Goal: Task Accomplishment & Management: Manage account settings

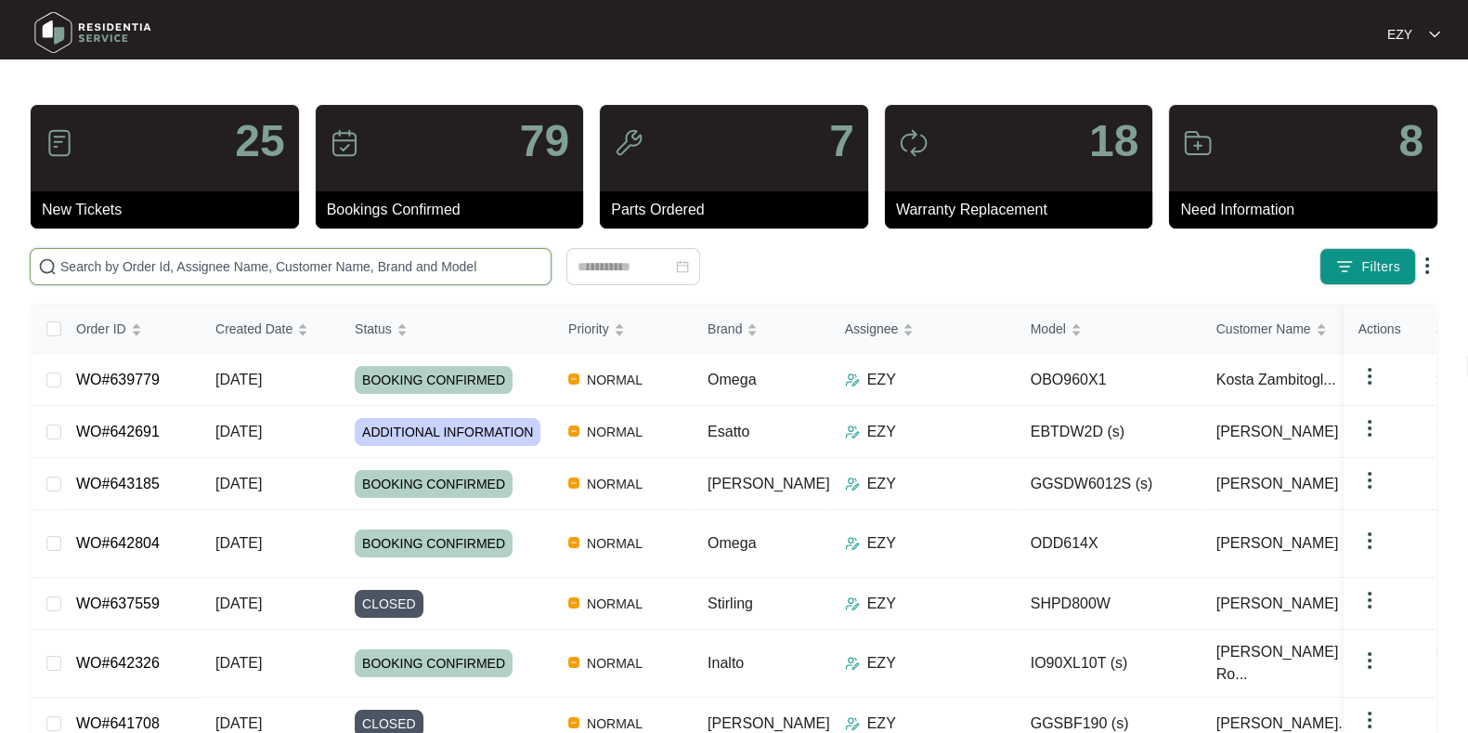
click at [227, 257] on input "text" at bounding box center [301, 266] width 483 height 20
paste input "639779"
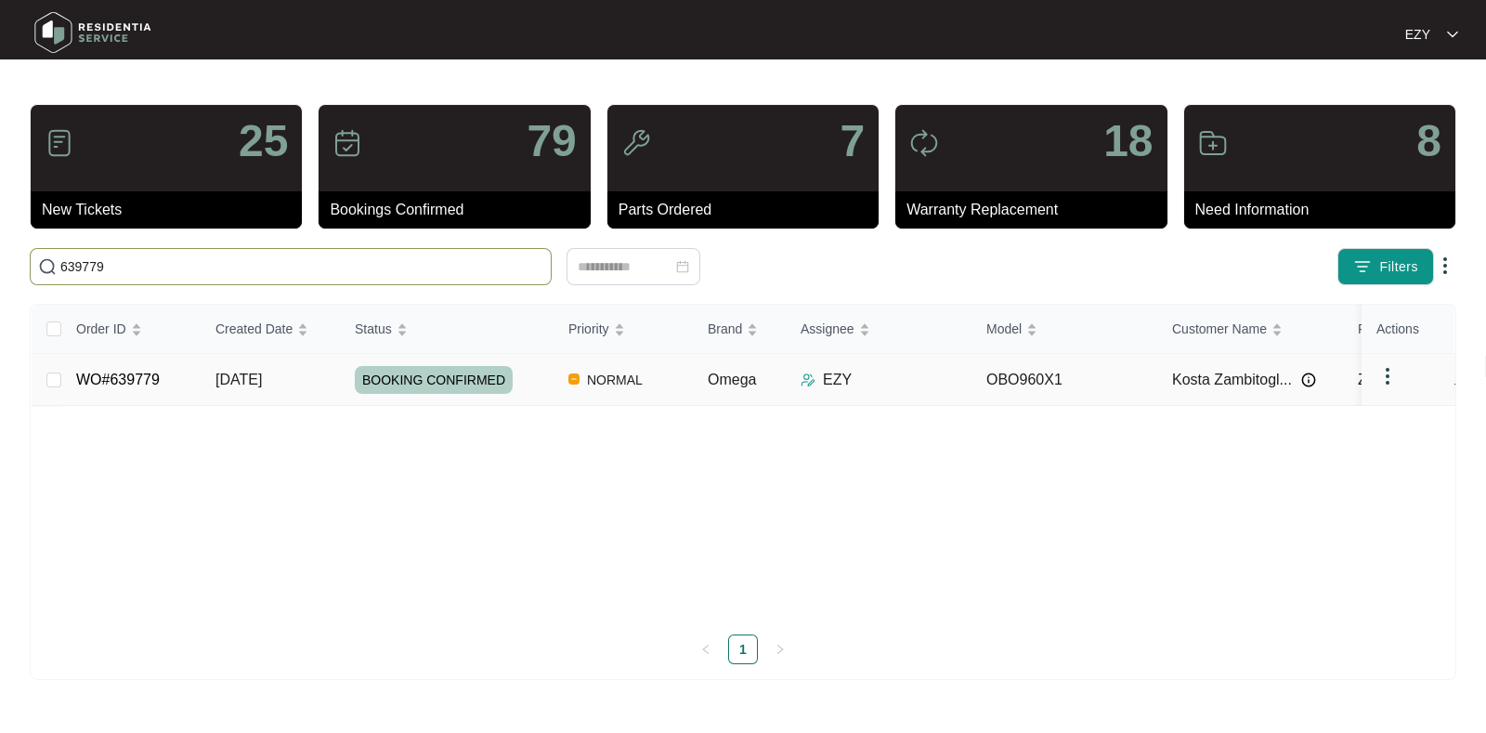
type input "639779"
click at [188, 386] on td "WO#639779" at bounding box center [130, 380] width 139 height 52
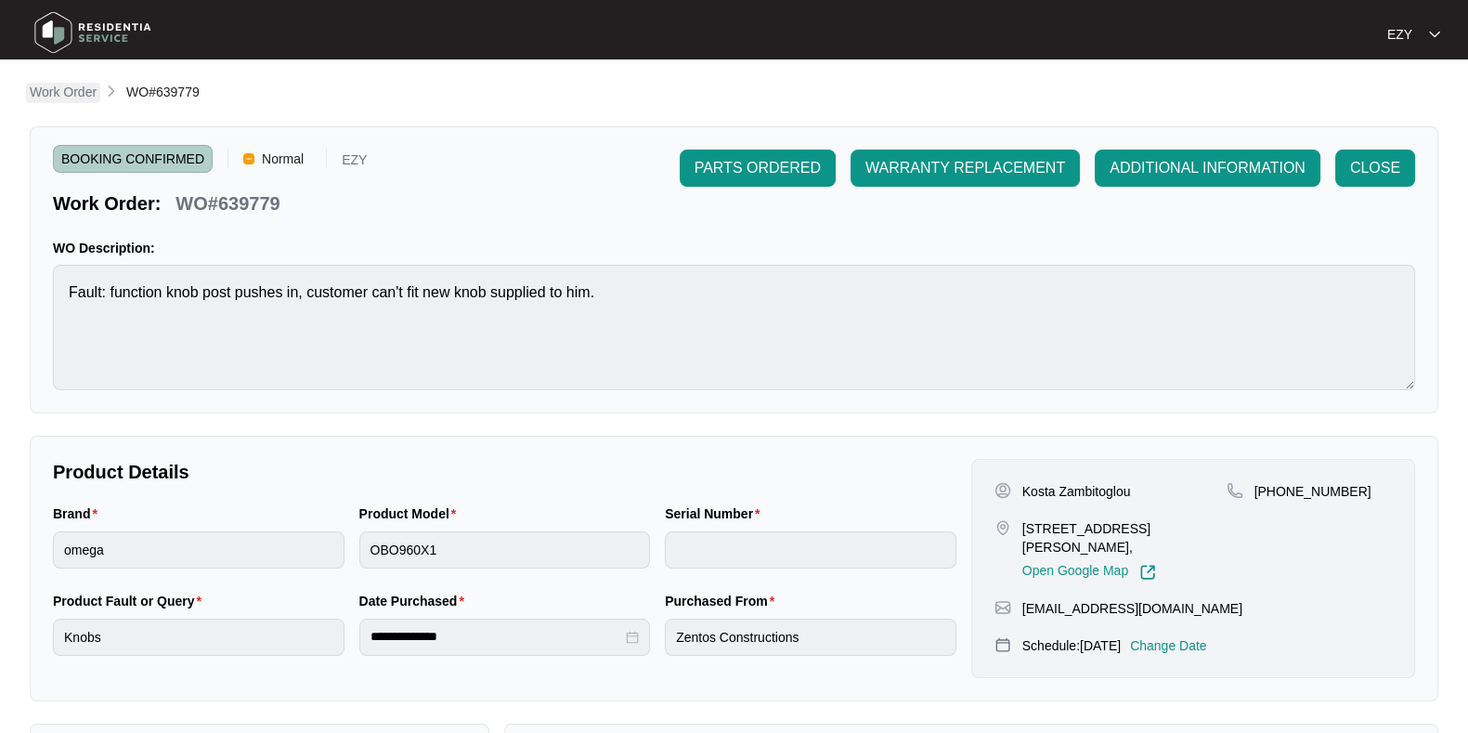
click at [63, 89] on p "Work Order" at bounding box center [63, 92] width 67 height 19
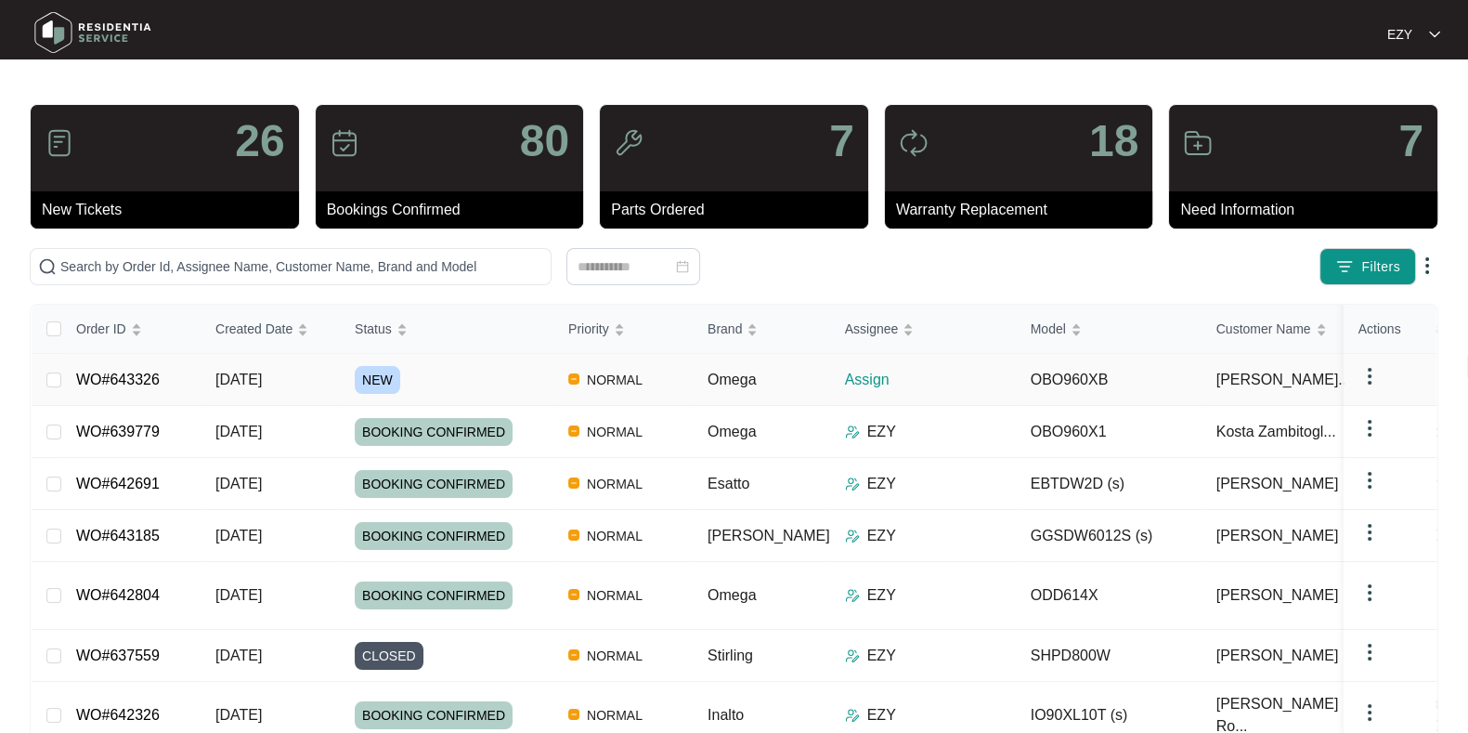
click at [450, 372] on div "NEW" at bounding box center [454, 380] width 199 height 28
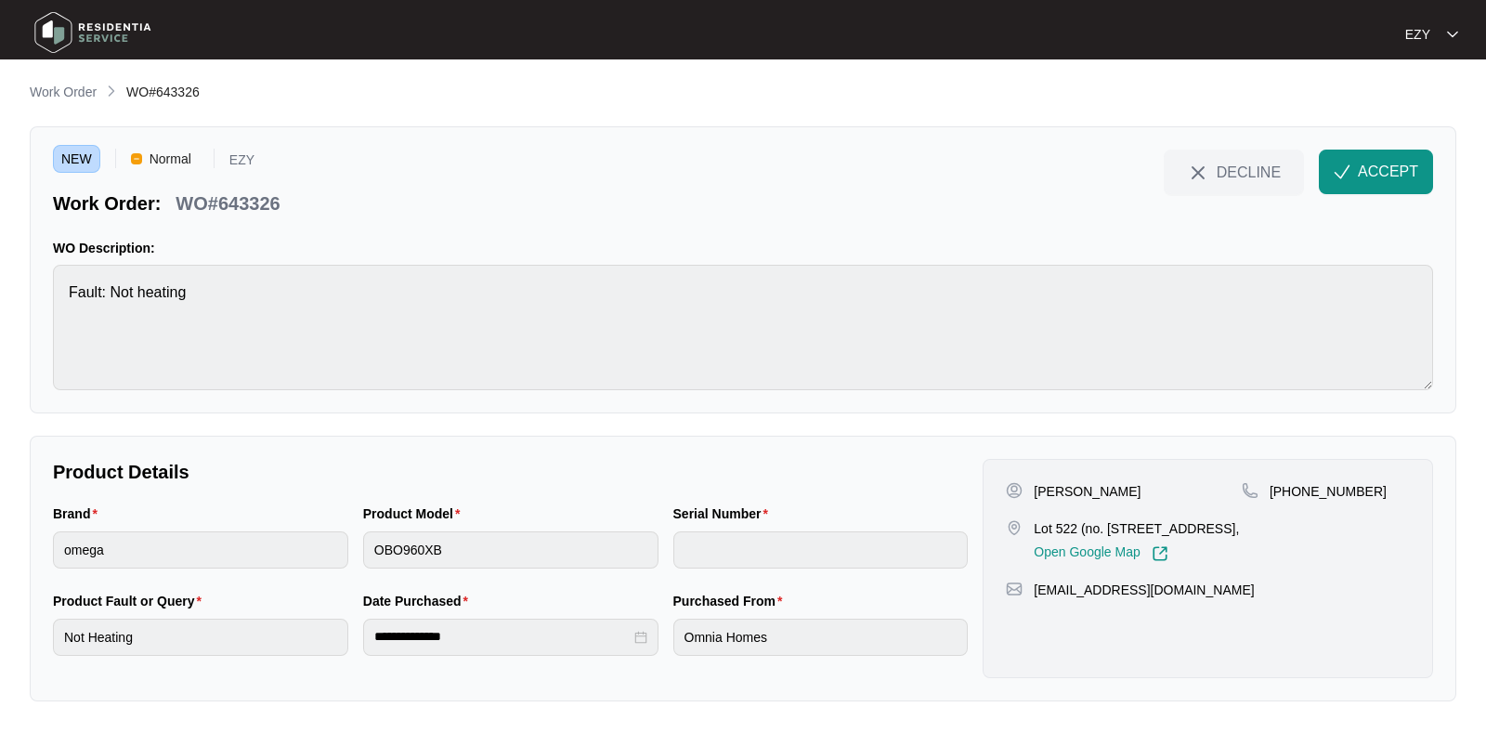
click at [181, 192] on p "WO#643326" at bounding box center [228, 203] width 104 height 26
copy div "WO#643326 DECLINE ACCEPT"
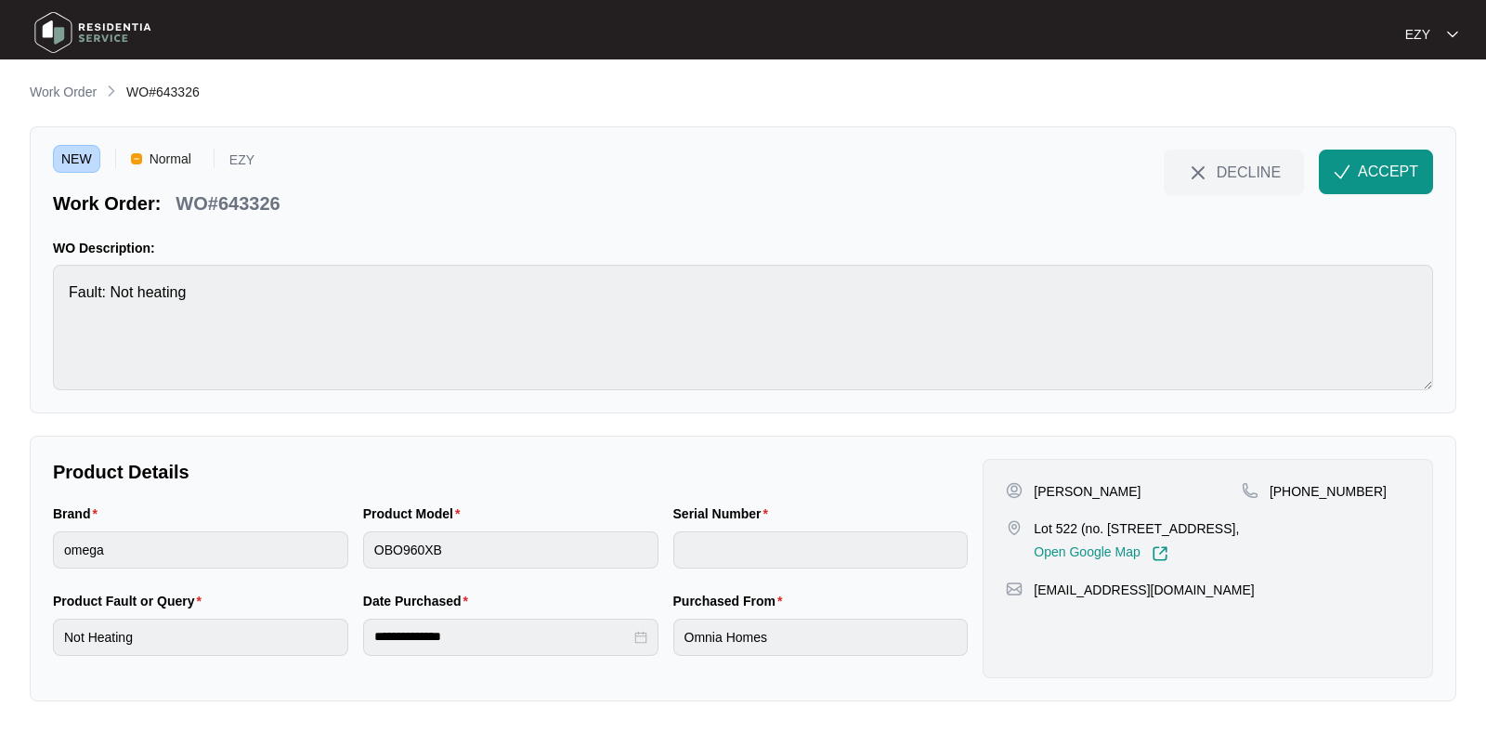
click at [1052, 494] on p "[PERSON_NAME]" at bounding box center [1087, 491] width 107 height 19
copy p "[PERSON_NAME]"
click at [1066, 534] on p "Lot 522 (no. [STREET_ADDRESS]," at bounding box center [1136, 528] width 205 height 19
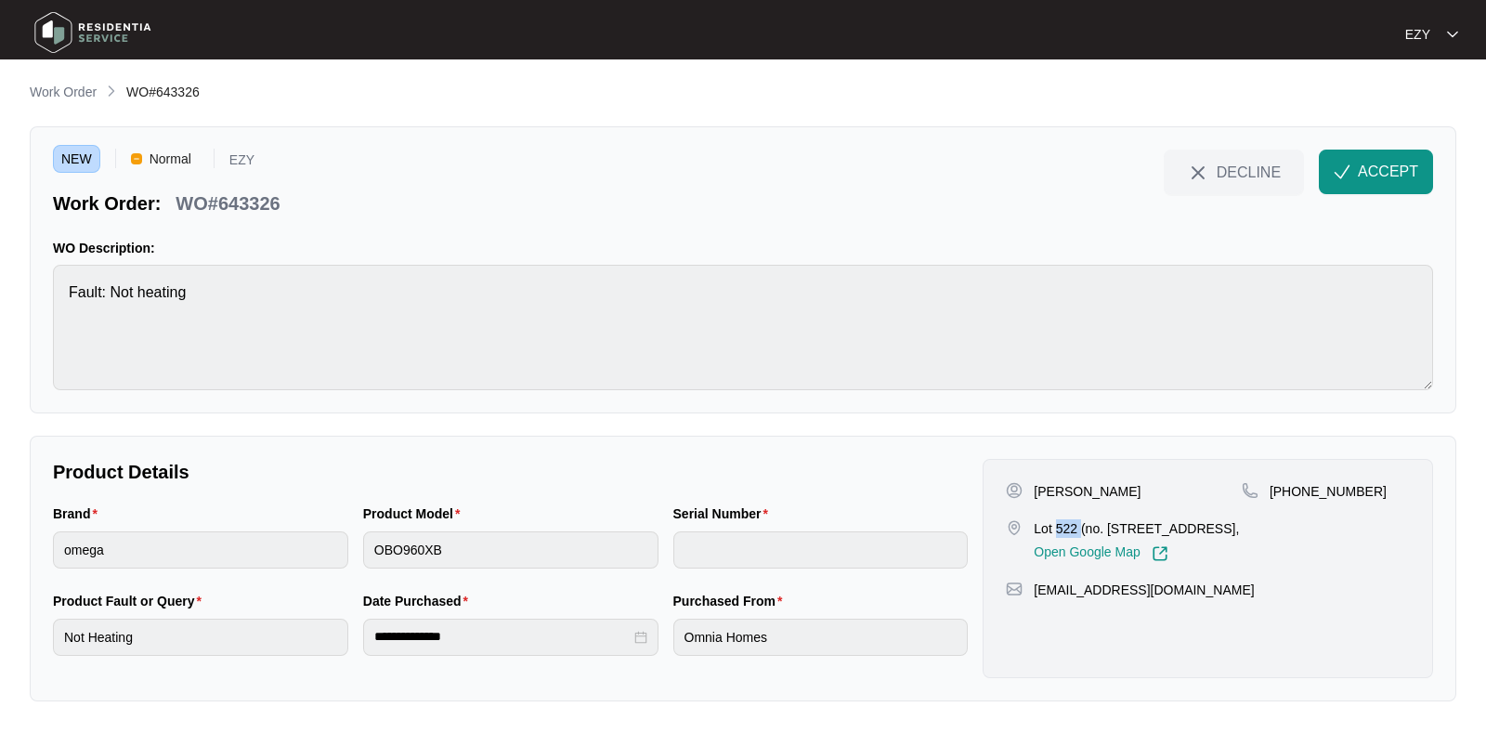
click at [1066, 534] on p "Lot 522 (no. [STREET_ADDRESS]," at bounding box center [1136, 528] width 205 height 19
copy p "Lot 522 (no. [STREET_ADDRESS],"
drag, startPoint x: 1388, startPoint y: 525, endPoint x: 1286, endPoint y: 497, distance: 105.9
click at [1286, 497] on div "[PHONE_NUMBER]" at bounding box center [1326, 522] width 168 height 80
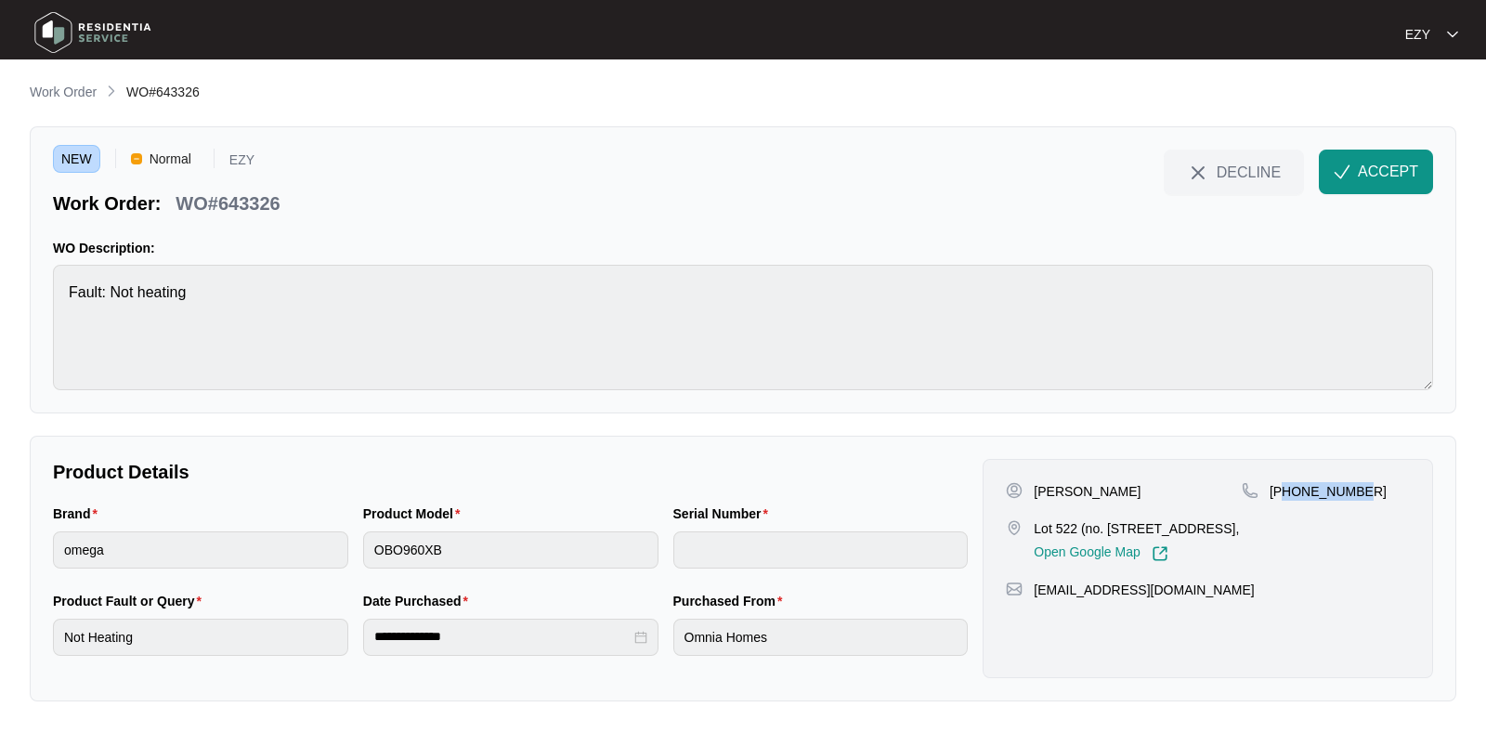
click at [1337, 495] on p "[PHONE_NUMBER]" at bounding box center [1327, 491] width 117 height 19
drag, startPoint x: 1372, startPoint y: 492, endPoint x: 1291, endPoint y: 498, distance: 81.0
click at [1291, 498] on div "[PHONE_NUMBER]" at bounding box center [1326, 491] width 168 height 19
copy p "416336125"
click at [1385, 168] on span "ACCEPT" at bounding box center [1388, 172] width 60 height 22
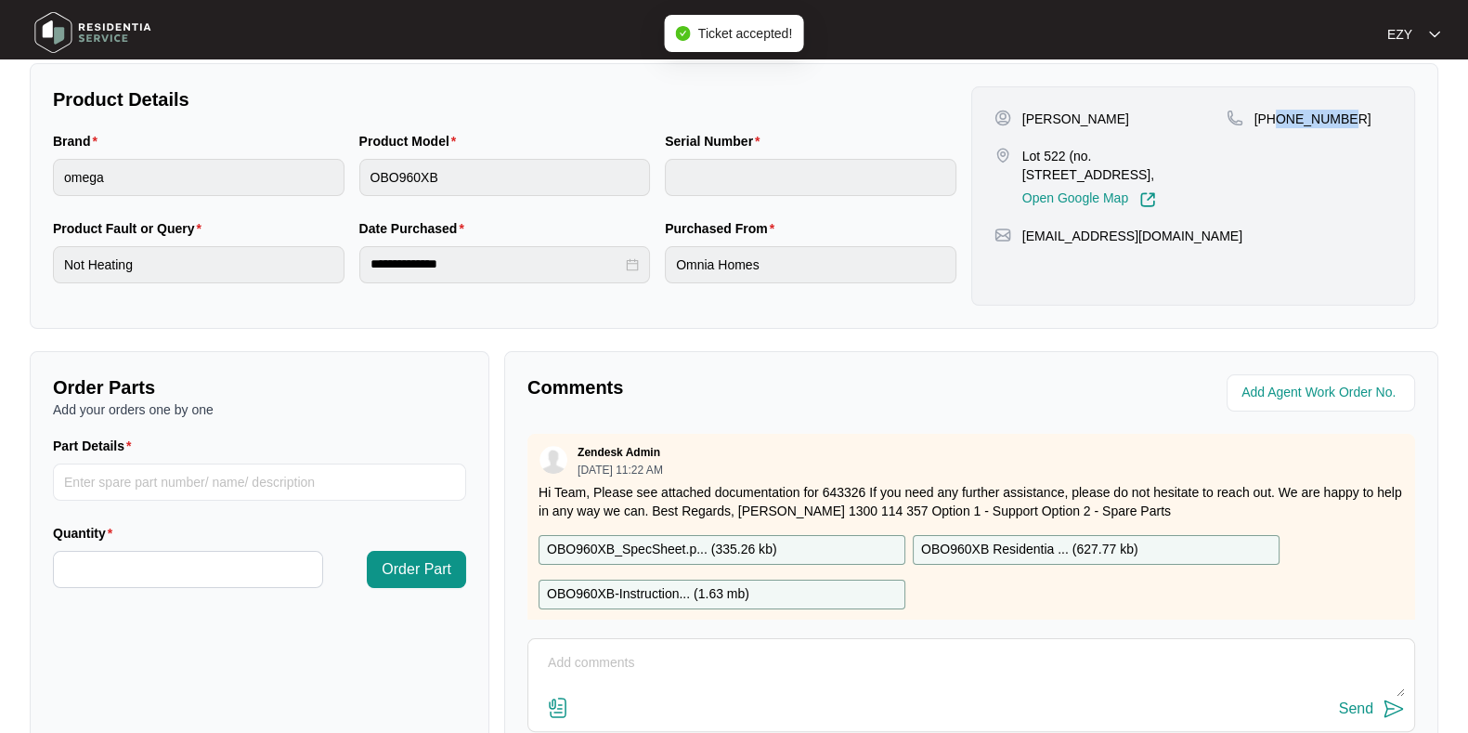
scroll to position [33, 0]
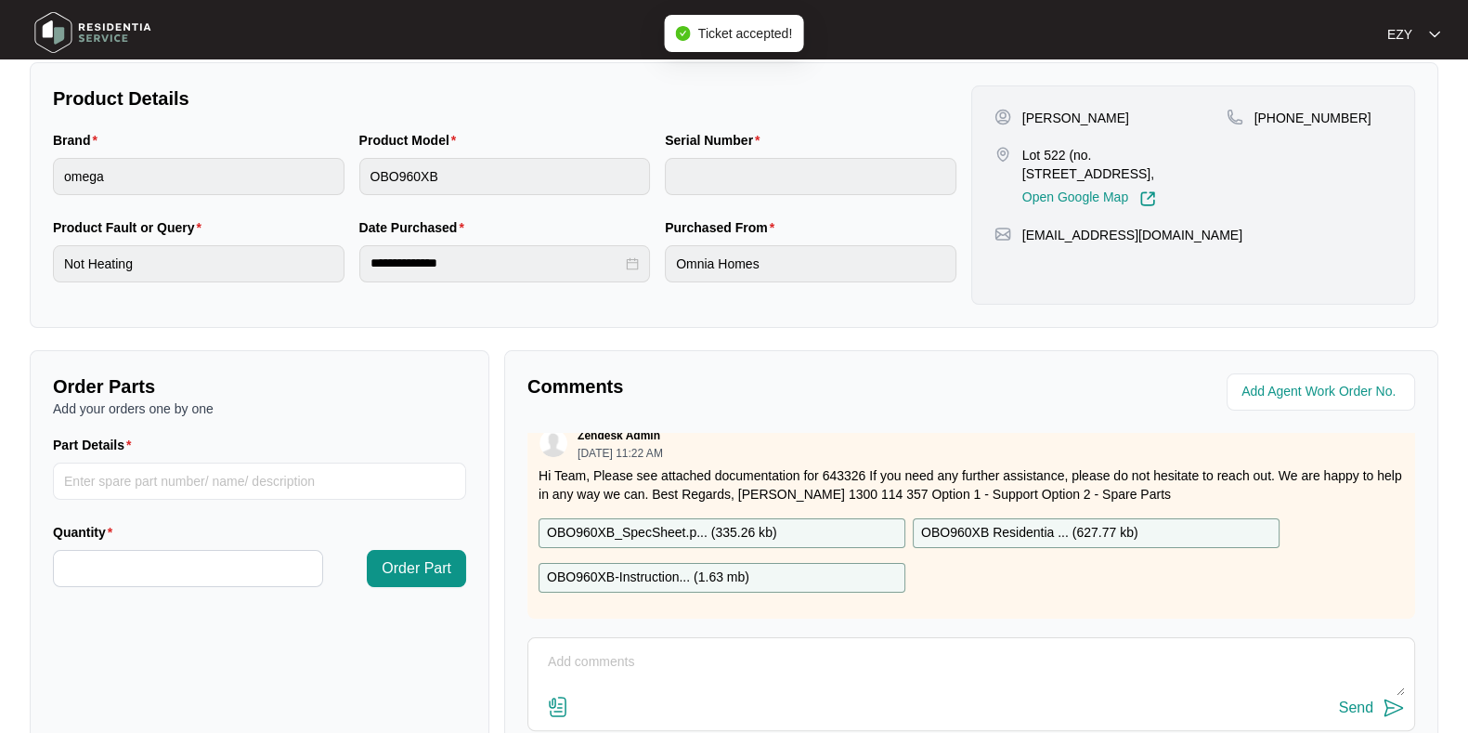
click at [725, 523] on p "OBO960XB_SpecSheet.p... ( 335.26 kb )" at bounding box center [662, 533] width 230 height 20
click at [718, 567] on p "OBO960XB-Instruction... ( 1.63 mb )" at bounding box center [648, 577] width 202 height 20
click at [1118, 523] on p "OBO960XB Residentia ... ( 627.77 kb )" at bounding box center [1029, 533] width 217 height 20
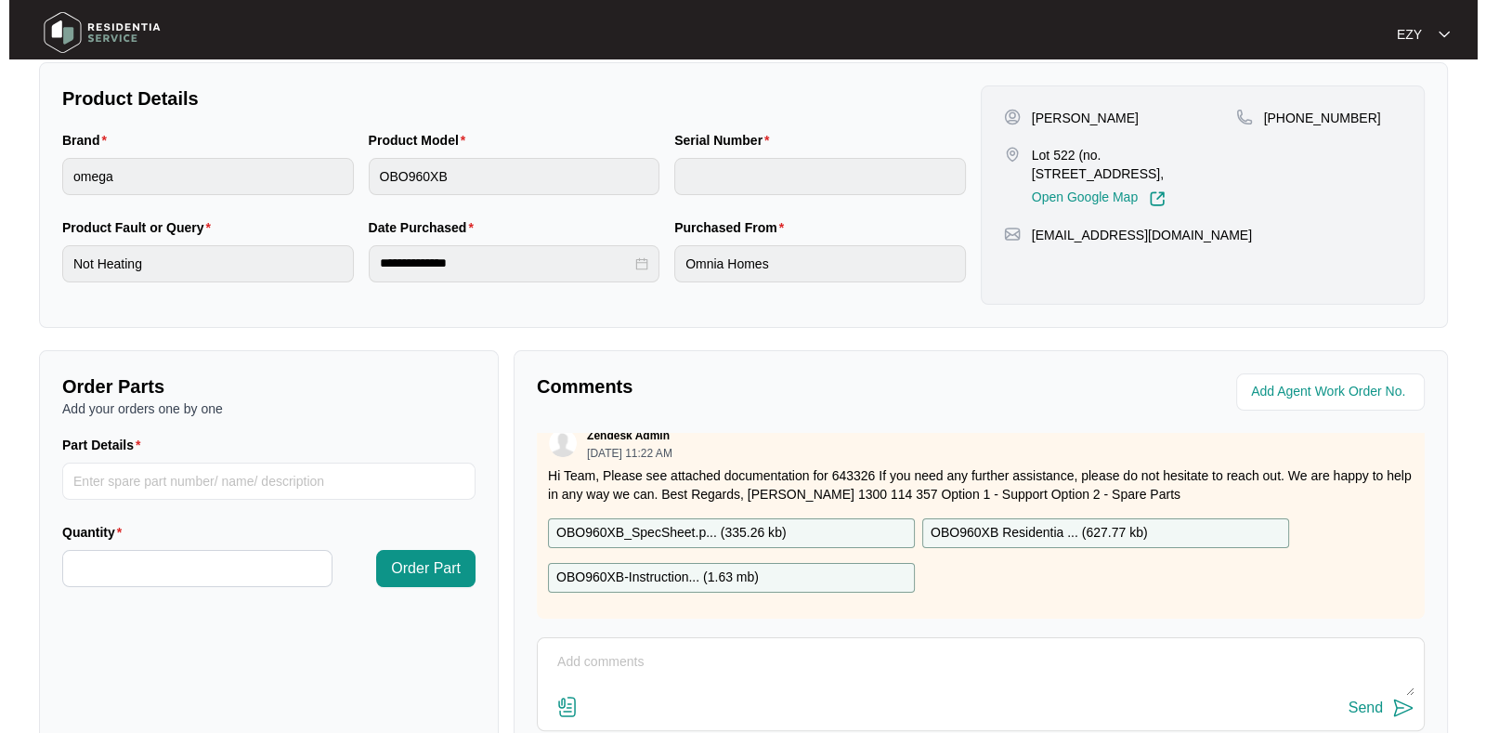
scroll to position [0, 0]
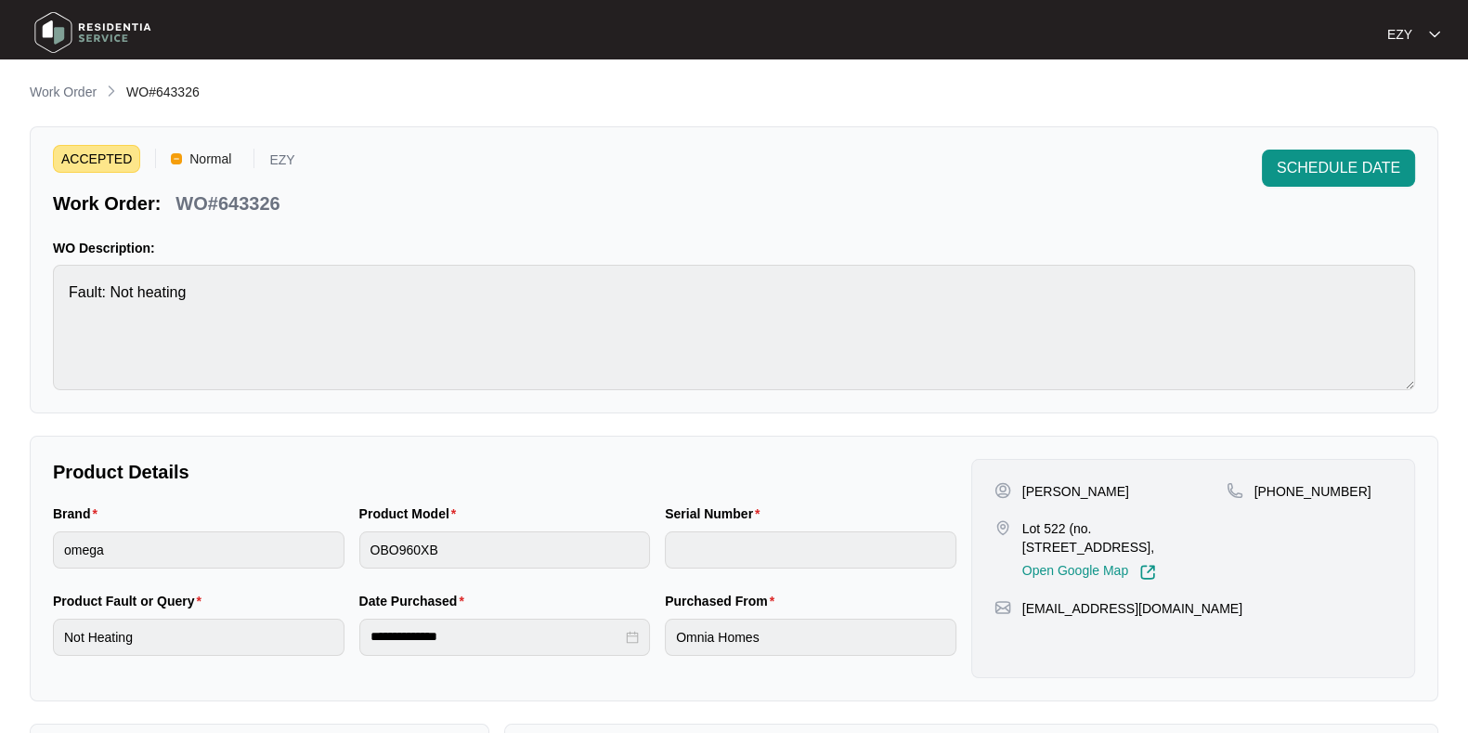
click at [1363, 149] on div "ACCEPTED Normal EZY Work Order: WO#643326 SCHEDULE DATE WO Description: Fault: …" at bounding box center [734, 269] width 1409 height 287
click at [1347, 177] on span "SCHEDULE DATE" at bounding box center [1339, 168] width 124 height 22
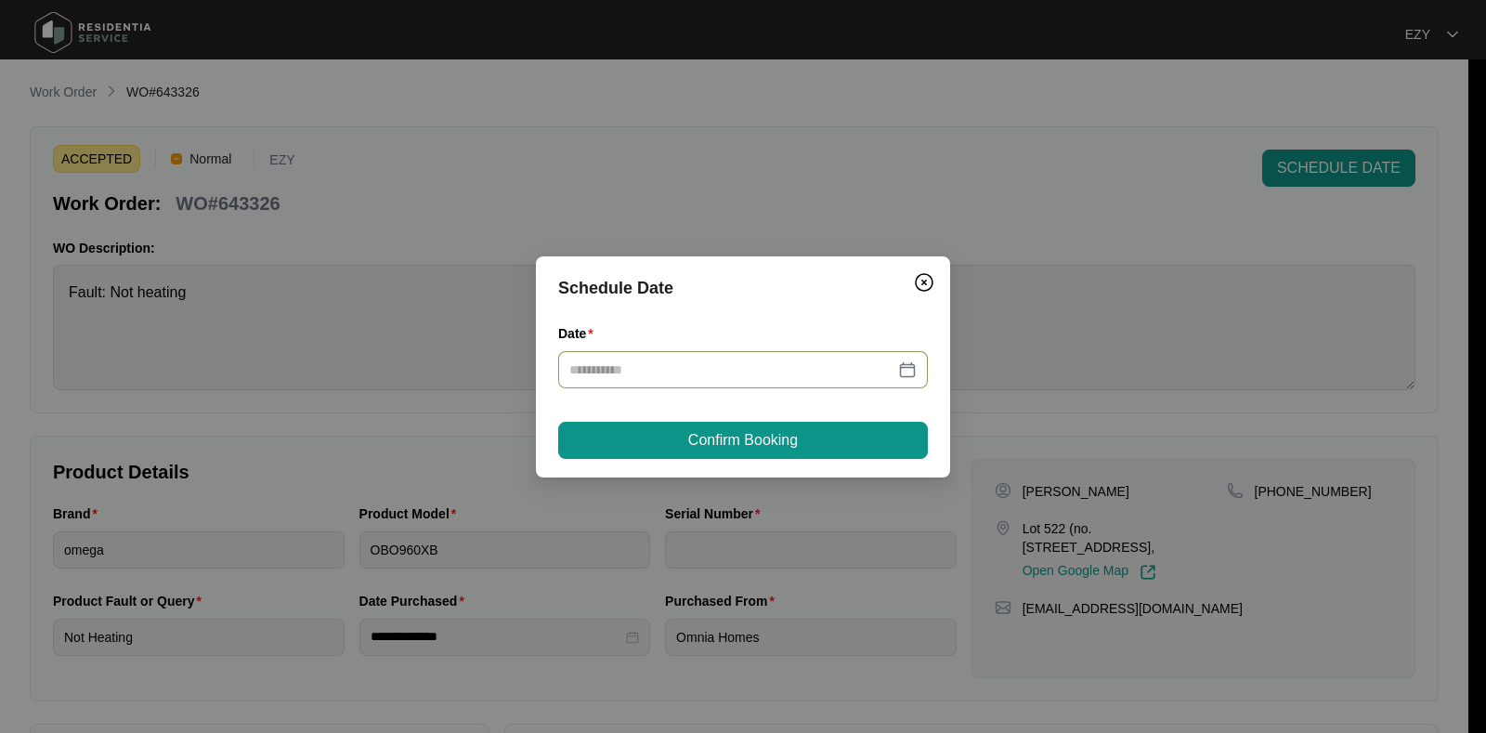
click at [752, 367] on input "Date" at bounding box center [731, 369] width 325 height 20
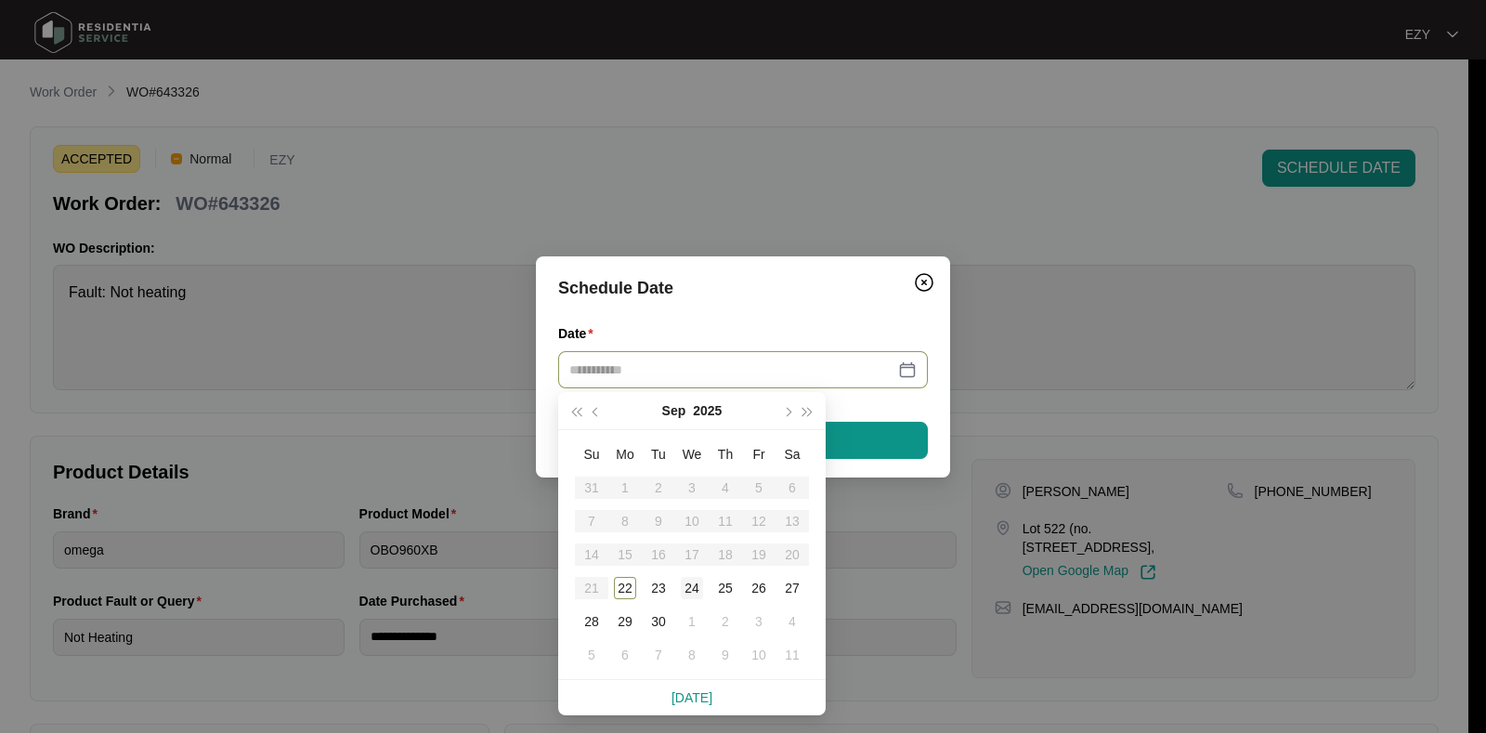
type input "**********"
click at [697, 587] on div "24" at bounding box center [692, 588] width 22 height 22
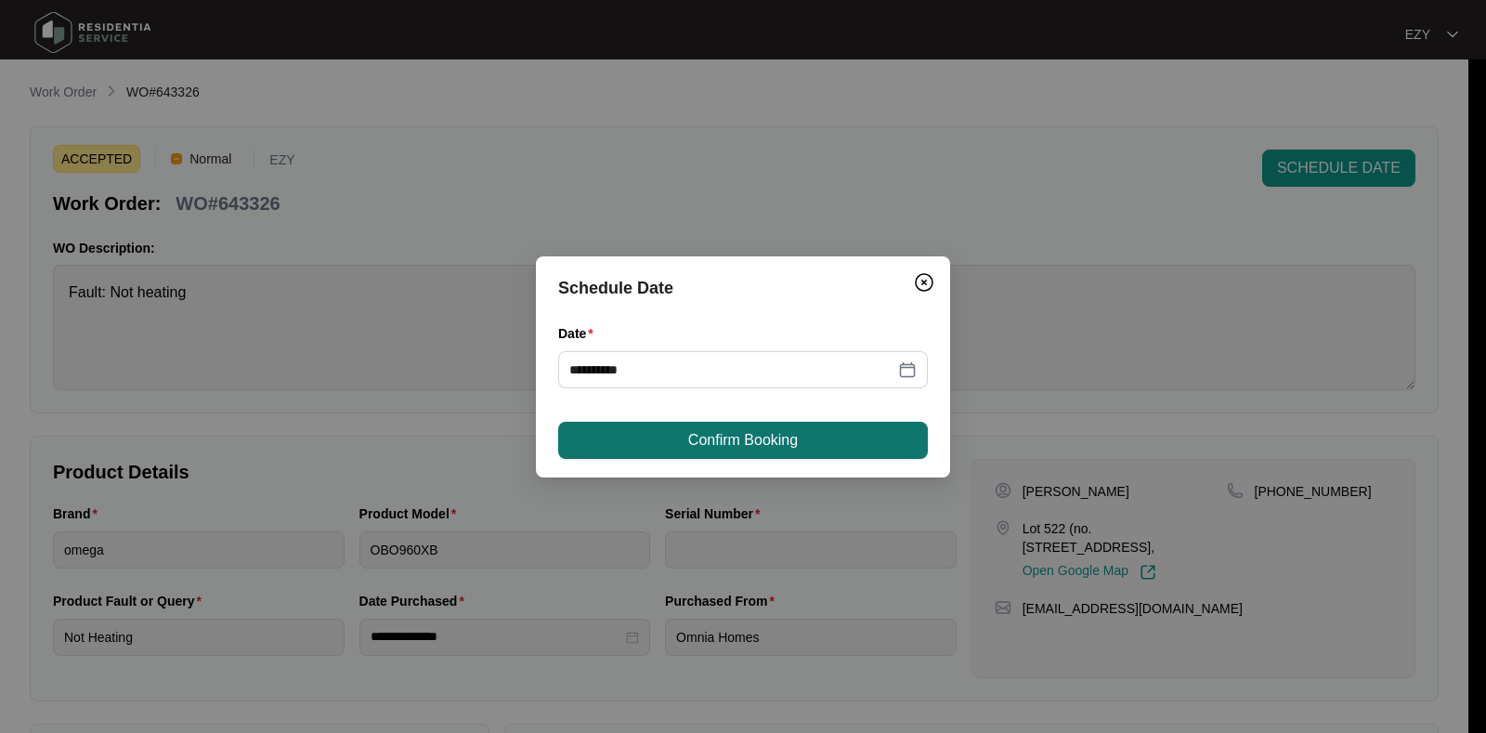
click at [676, 443] on button "Confirm Booking" at bounding box center [743, 440] width 370 height 37
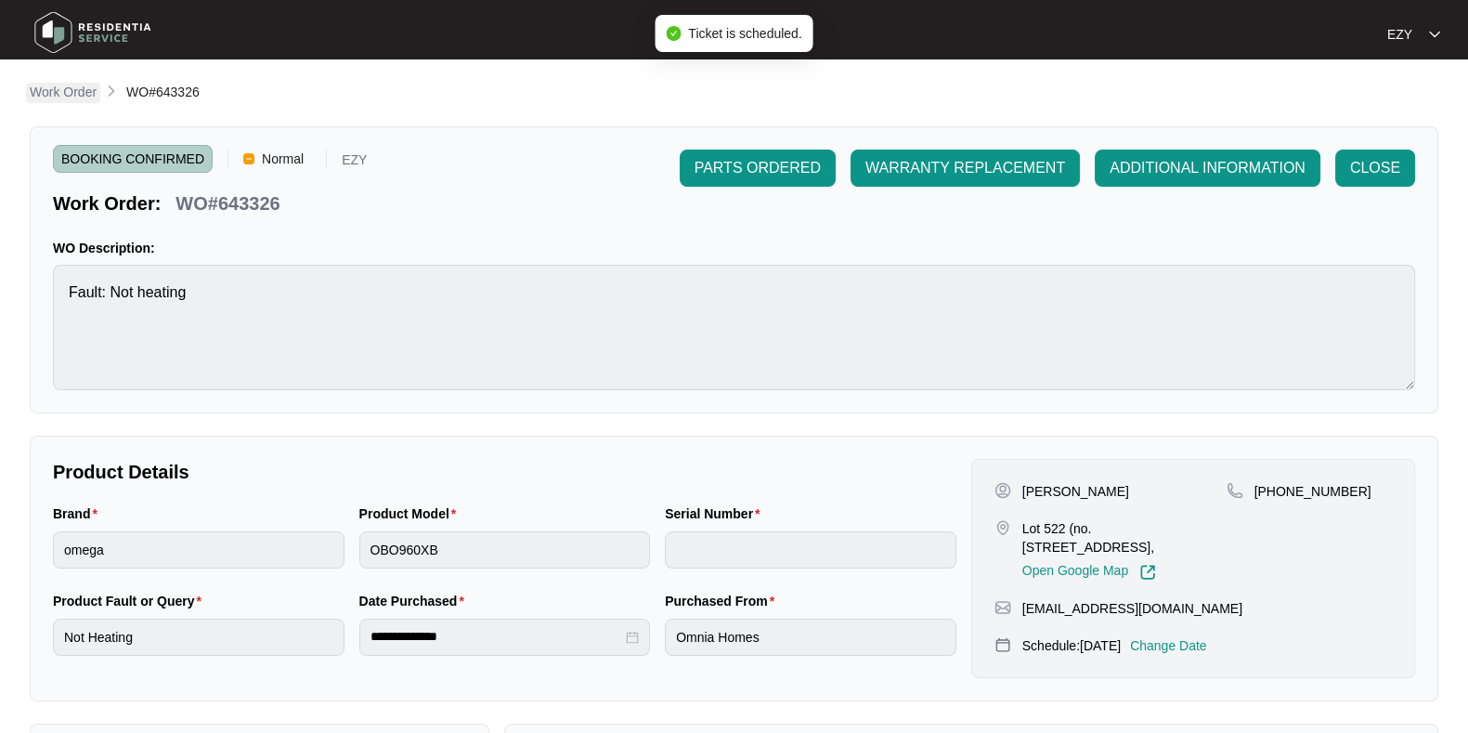
click at [74, 85] on p "Work Order" at bounding box center [63, 92] width 67 height 19
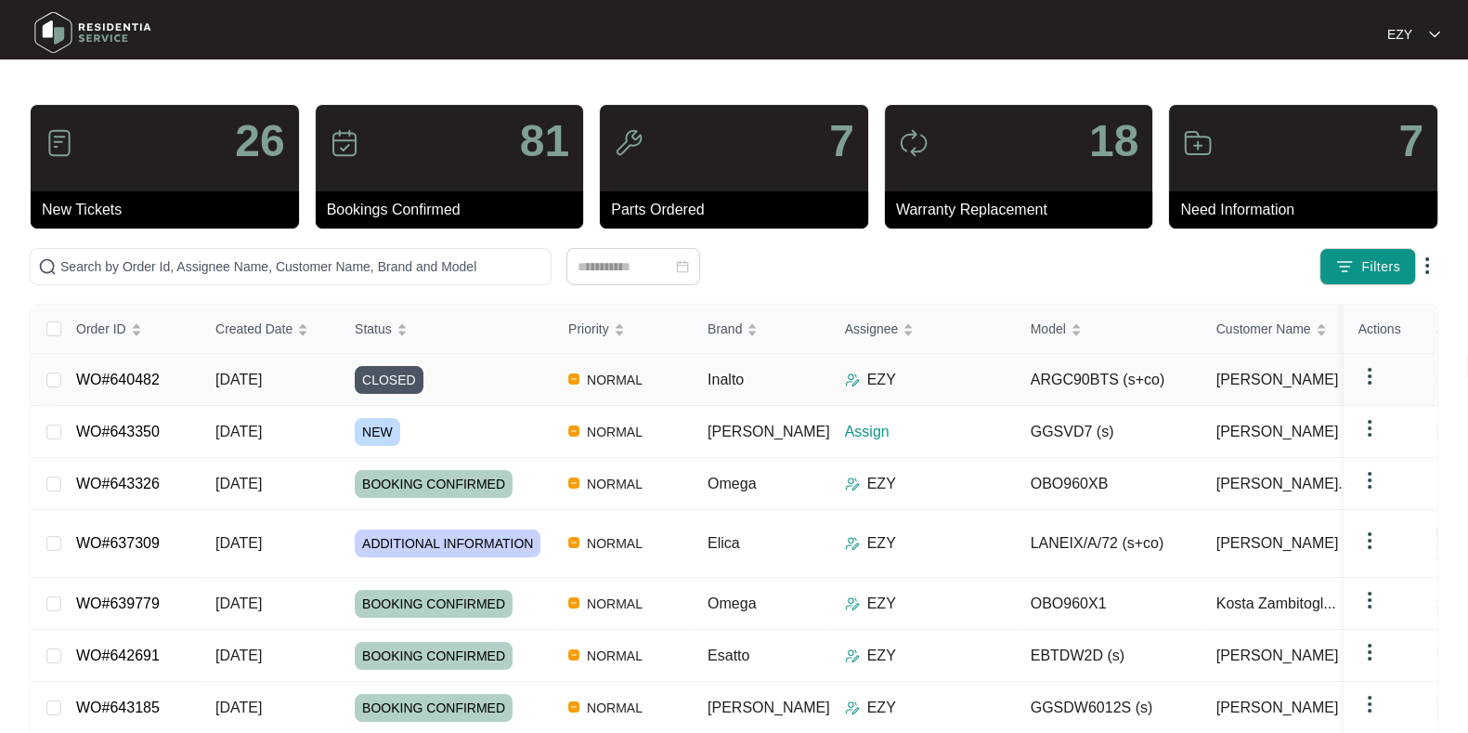
click at [455, 424] on div "NEW" at bounding box center [454, 432] width 199 height 28
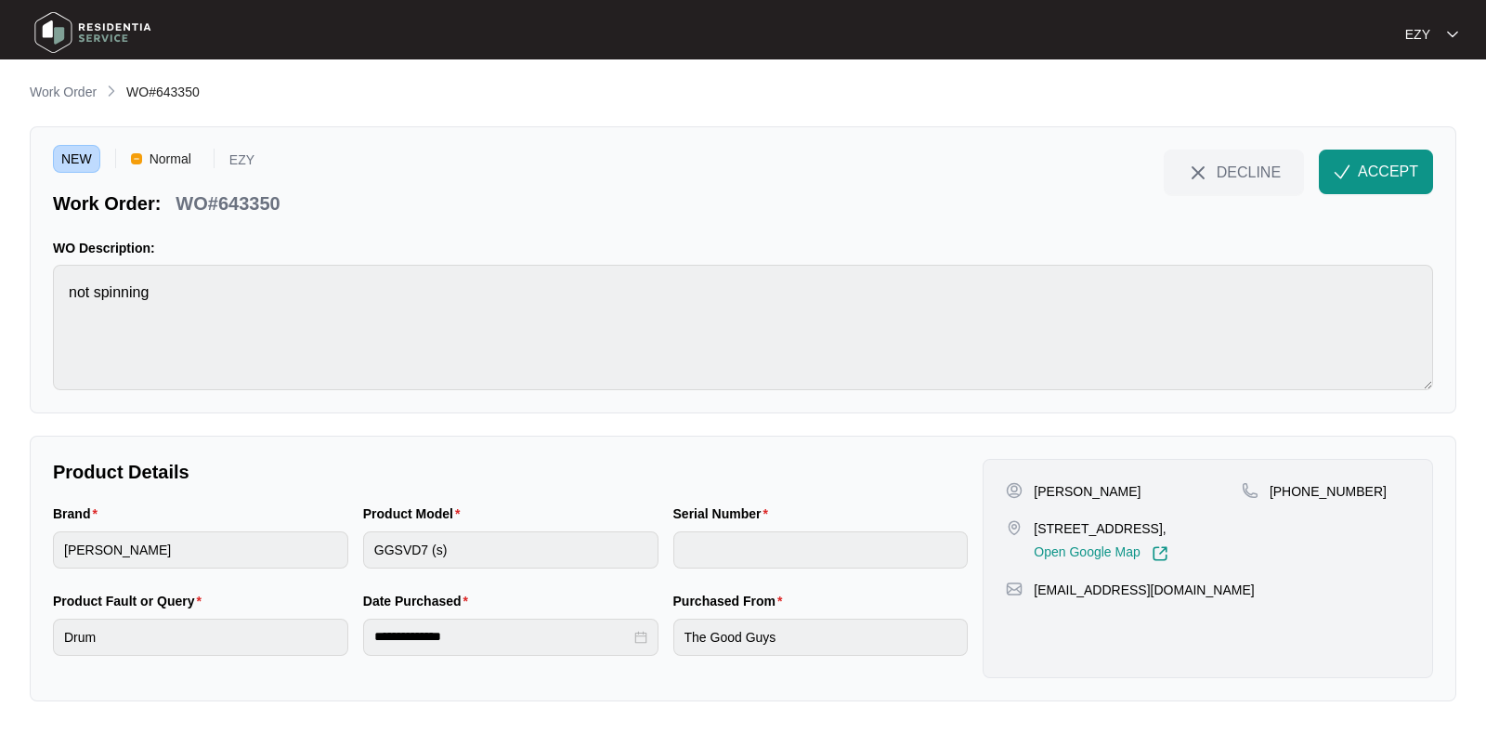
click at [215, 205] on p "WO#643350" at bounding box center [228, 203] width 104 height 26
copy div "WO#643350 DECLINE ACCEPT"
click at [1045, 497] on p "[PERSON_NAME]" at bounding box center [1087, 491] width 107 height 19
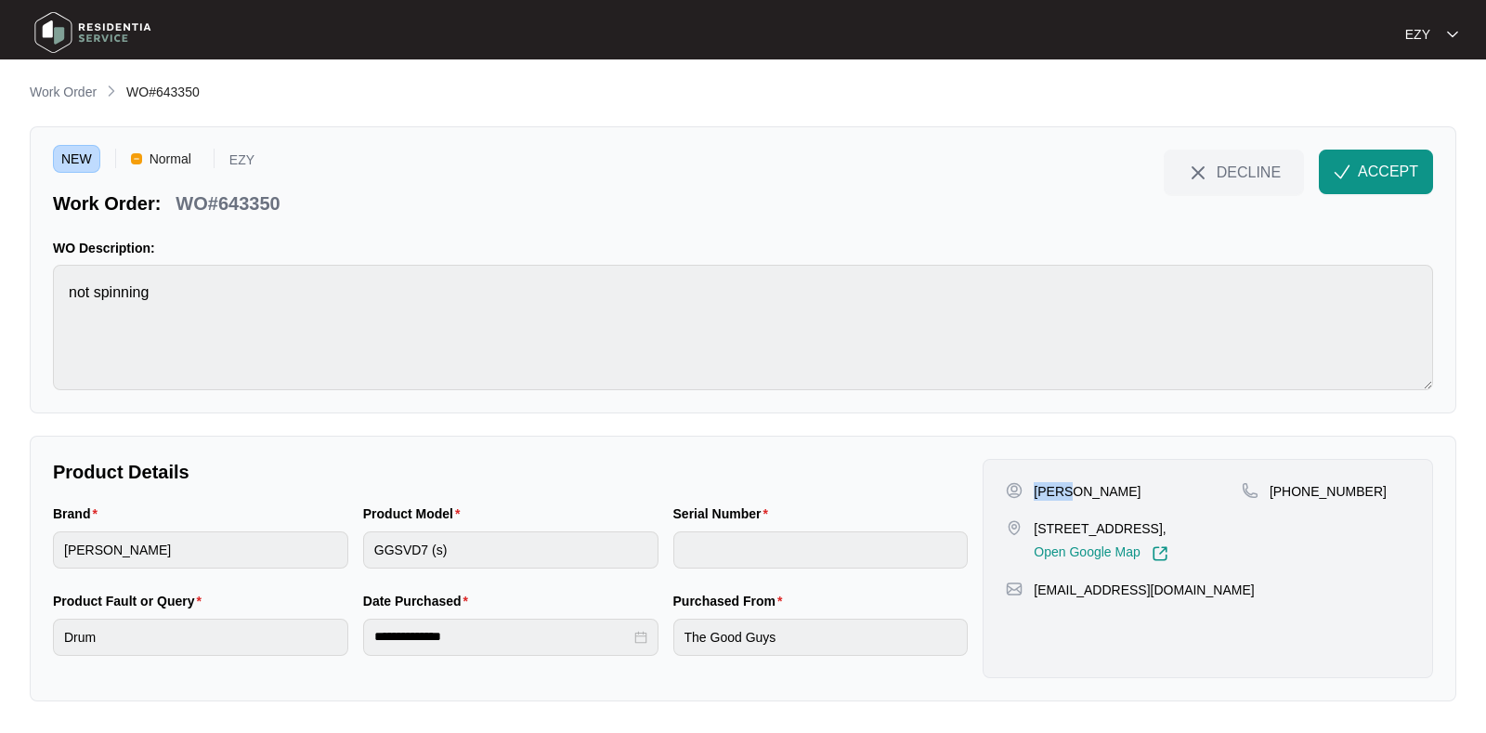
click at [1045, 497] on p "[PERSON_NAME]" at bounding box center [1087, 491] width 107 height 19
copy p "[PERSON_NAME]"
click at [1052, 535] on p "[STREET_ADDRESS]," at bounding box center [1101, 528] width 134 height 19
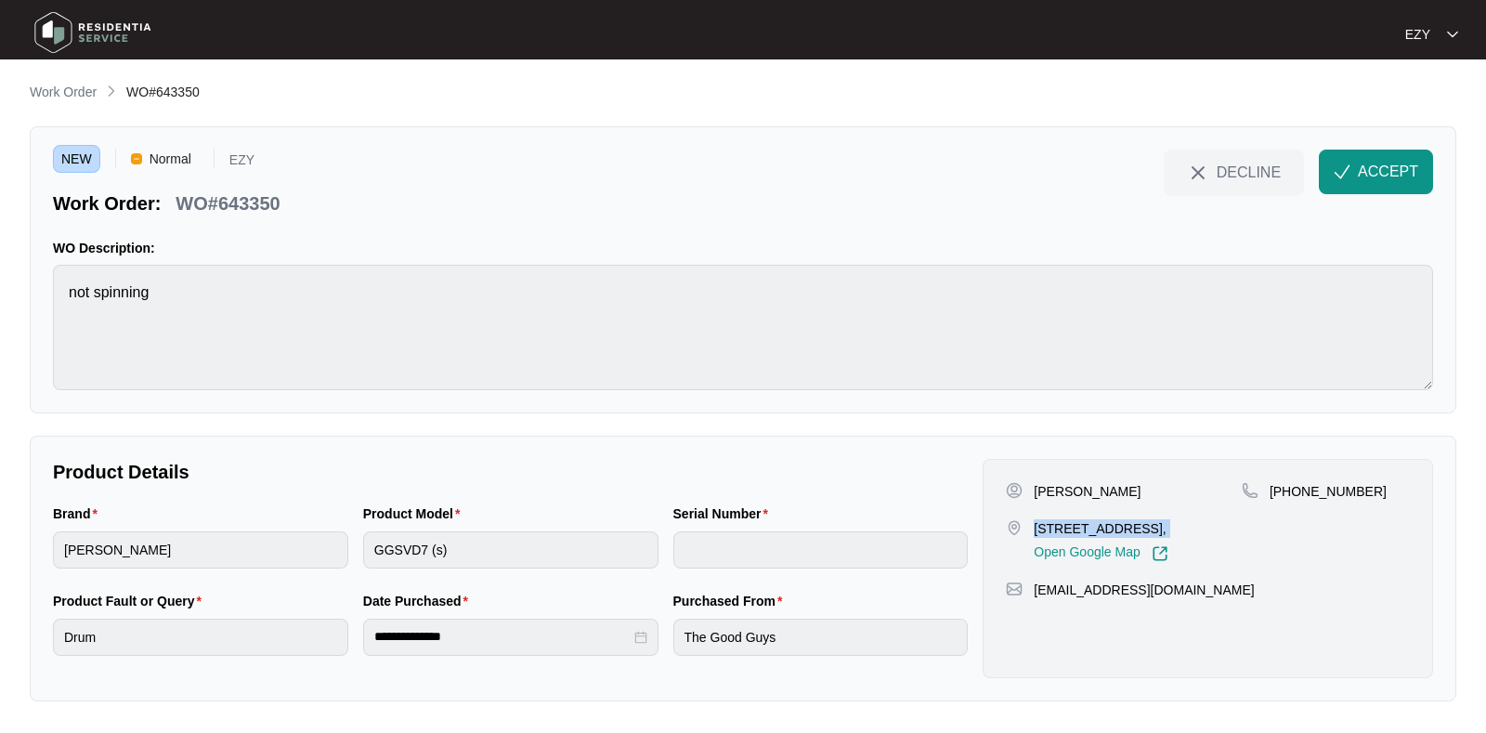
click at [1052, 535] on p "[STREET_ADDRESS]," at bounding box center [1101, 528] width 134 height 19
copy p "[STREET_ADDRESS],"
drag, startPoint x: 1389, startPoint y: 499, endPoint x: 1293, endPoint y: 499, distance: 96.6
click at [1293, 499] on div "[PHONE_NUMBER]" at bounding box center [1326, 522] width 168 height 80
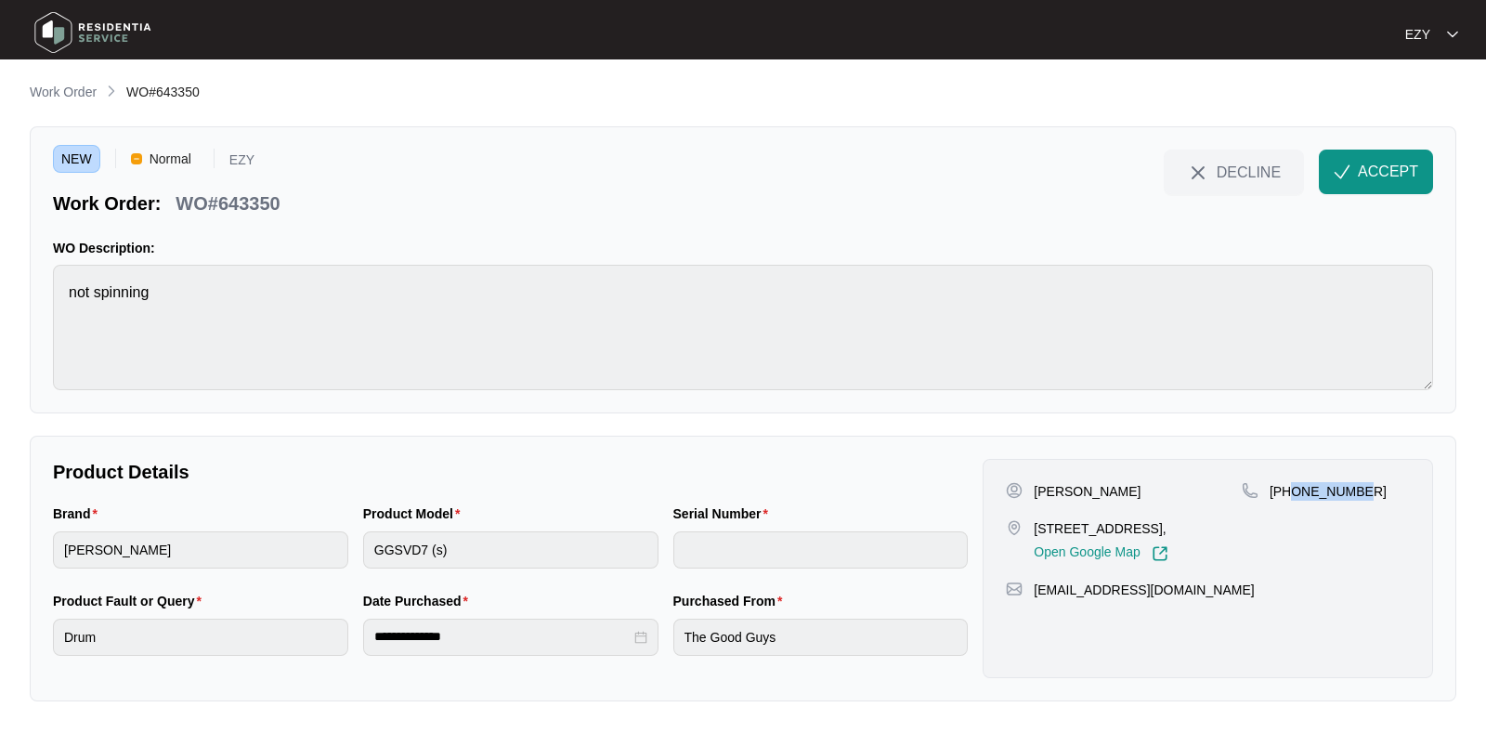
copy p "456298750"
click at [1348, 170] on img "button" at bounding box center [1341, 171] width 17 height 17
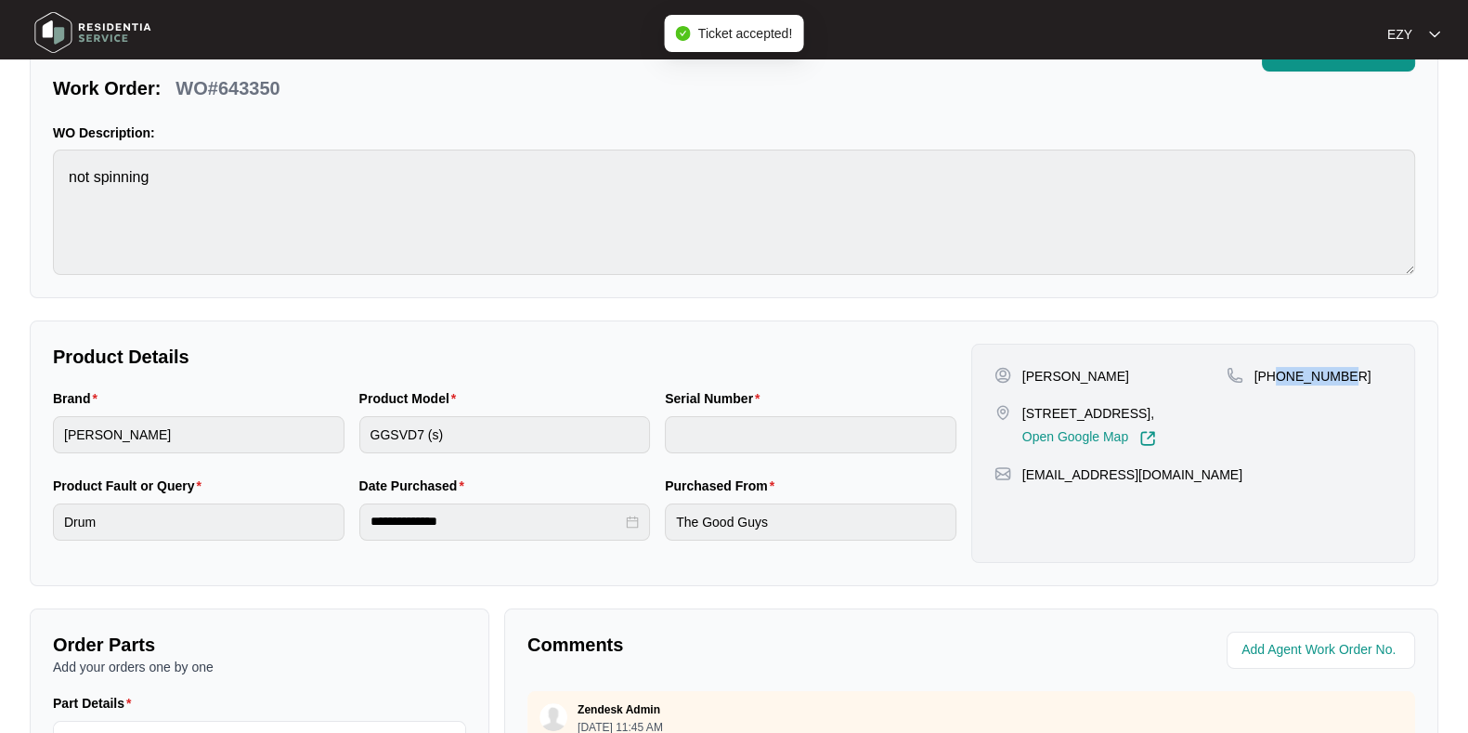
scroll to position [497, 0]
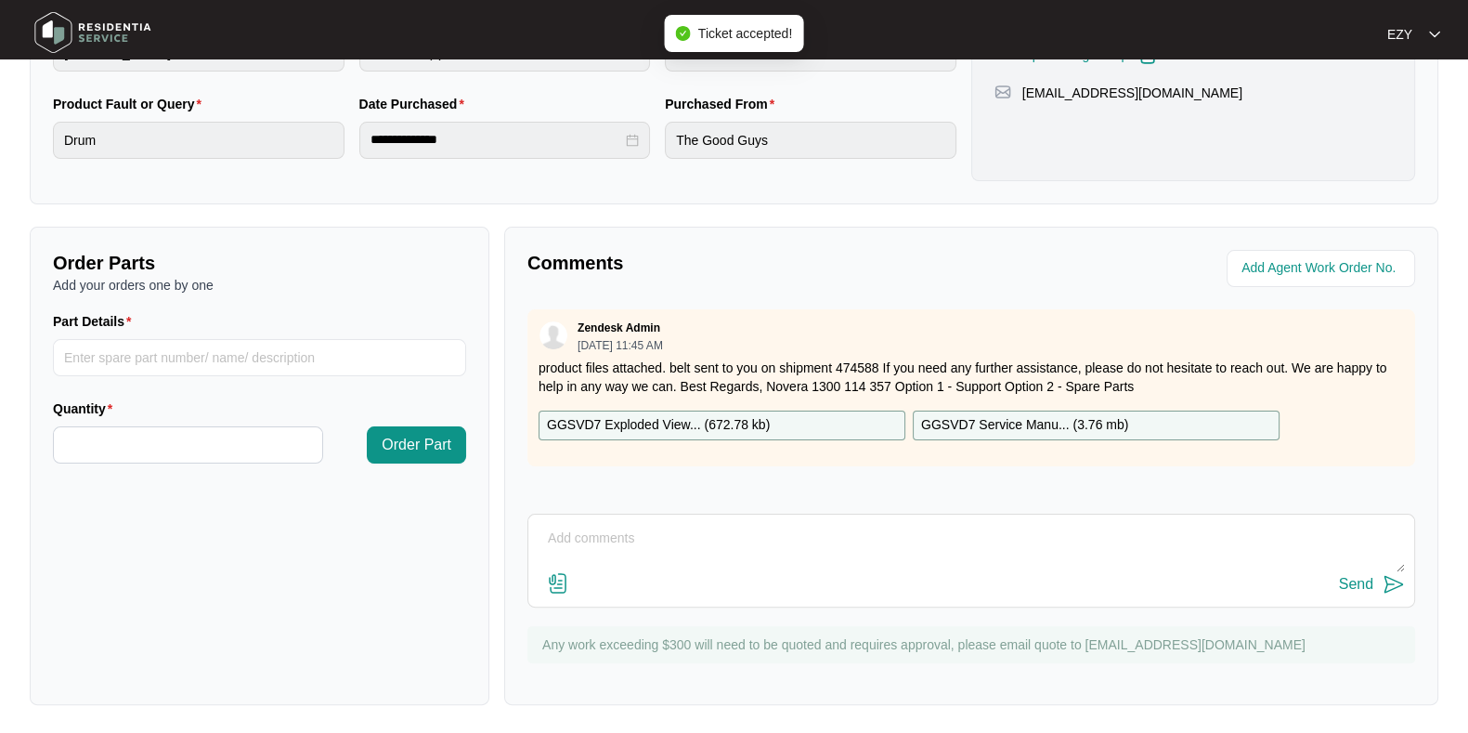
click at [622, 426] on p "GGSVD7 Exploded View... ( 672.78 kb )" at bounding box center [658, 425] width 223 height 20
click at [984, 422] on p "GGSVD7 Service Manu... ( 3.76 mb )" at bounding box center [1024, 425] width 207 height 20
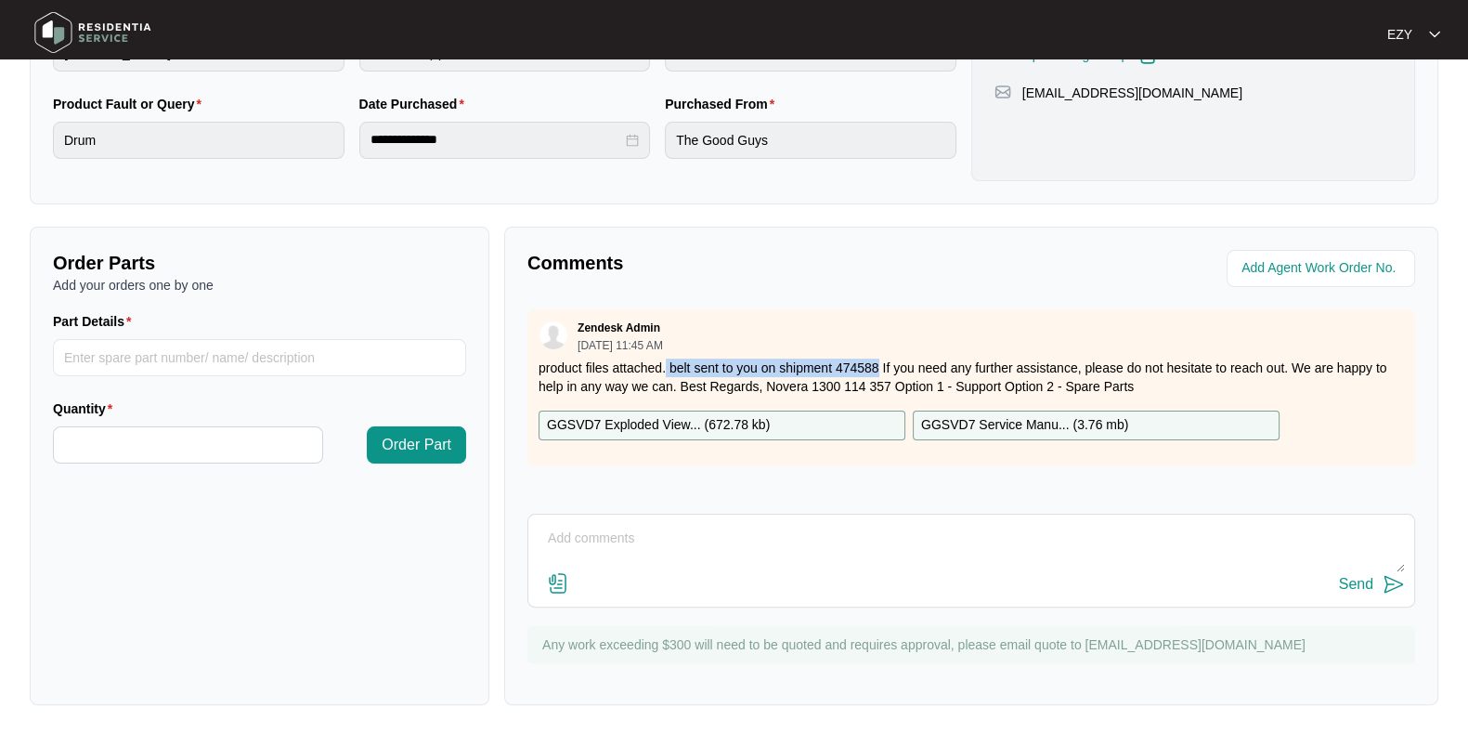
drag, startPoint x: 665, startPoint y: 364, endPoint x: 877, endPoint y: 362, distance: 211.7
click at [877, 362] on p "product files attached. belt sent to you on shipment 474588 If you need any fur…" at bounding box center [971, 376] width 865 height 37
copy p "belt sent to you on shipment 474588"
